Goal: Navigation & Orientation: Find specific page/section

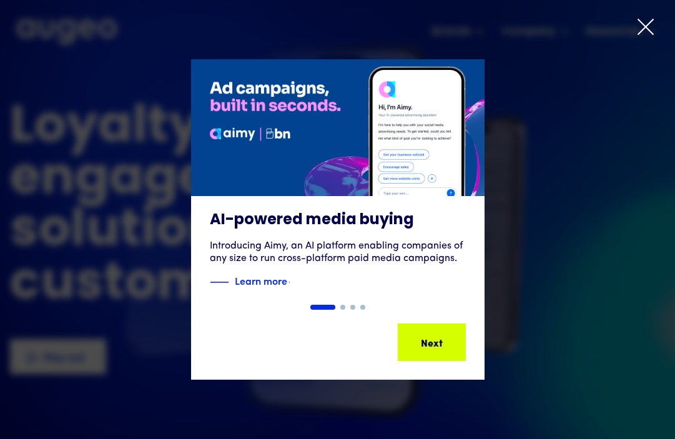
click at [653, 24] on icon at bounding box center [645, 26] width 19 height 19
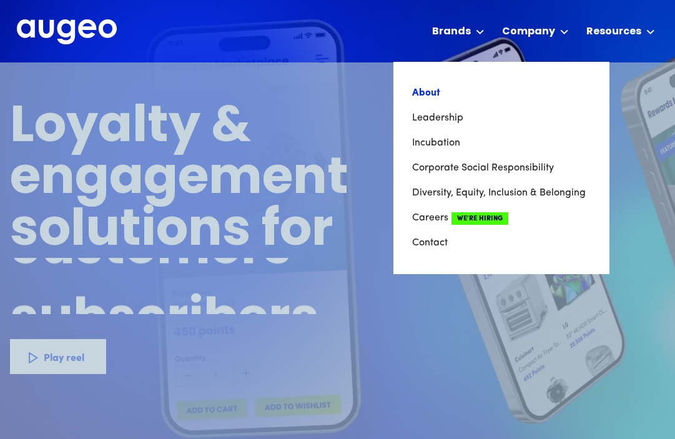
click at [477, 90] on link "About" at bounding box center [501, 92] width 178 height 25
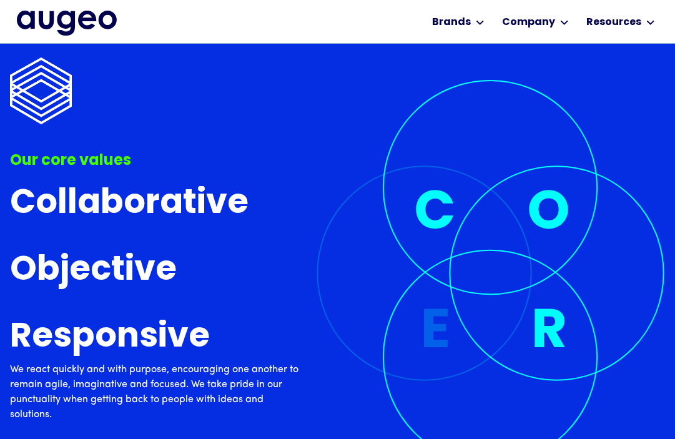
scroll to position [3712, 0]
click at [305, 16] on div "Workplace solutions Employee recognition & rewards Channel Loyalty Sales incent…" at bounding box center [337, 21] width 641 height 43
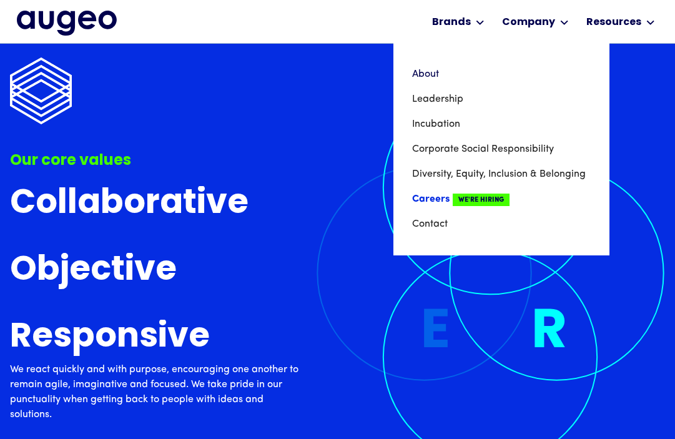
click at [455, 193] on link "Careers We're Hiring" at bounding box center [501, 199] width 178 height 25
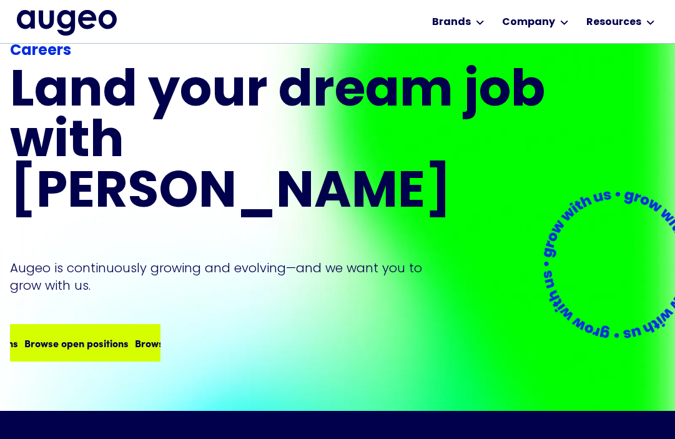
scroll to position [71, 0]
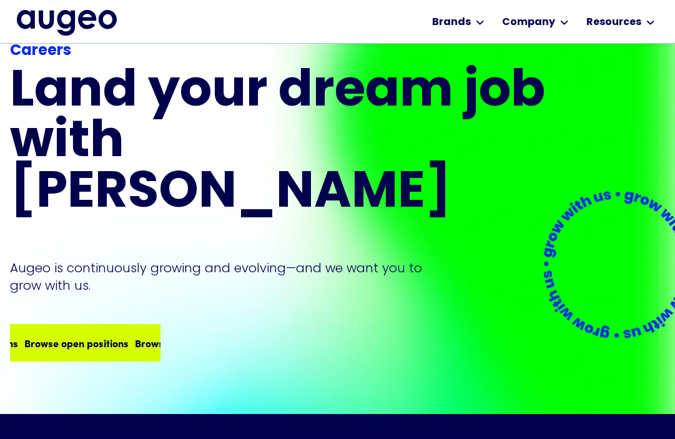
click at [113, 335] on div "Browse open positions" at bounding box center [165, 342] width 104 height 15
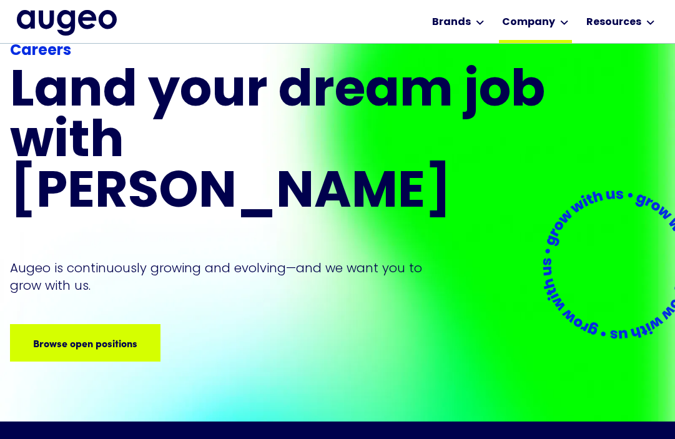
scroll to position [63, 0]
